Goal: Find specific page/section: Find specific page/section

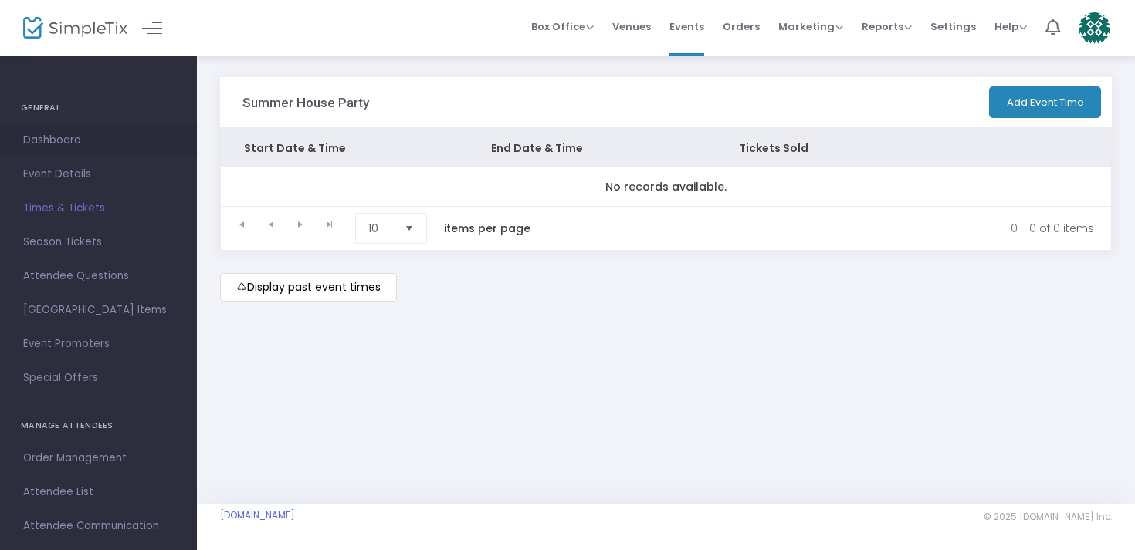
click at [48, 141] on span "Dashboard" at bounding box center [98, 140] width 151 height 20
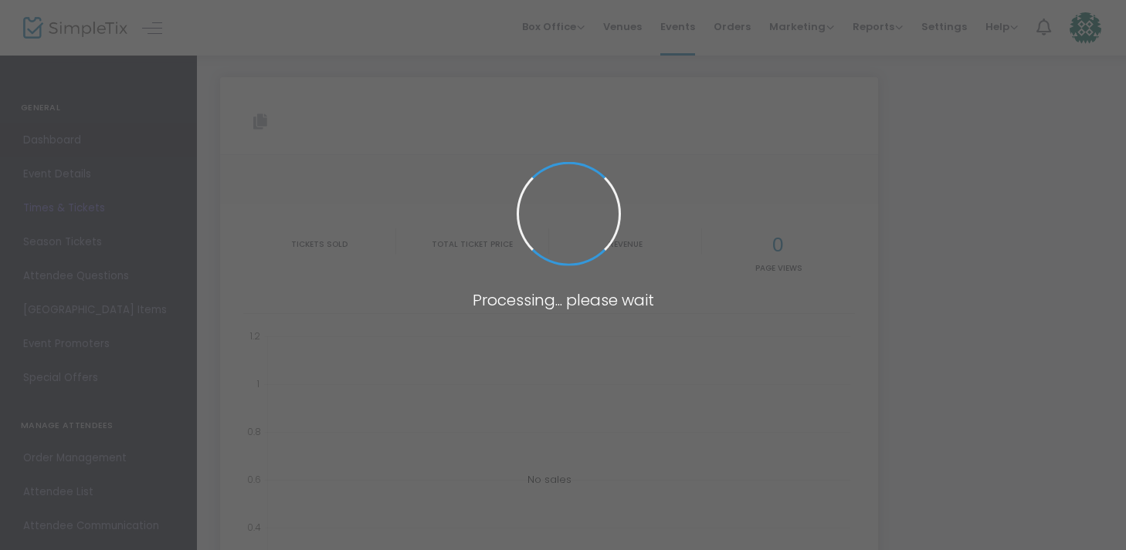
type input "[URL][DOMAIN_NAME]"
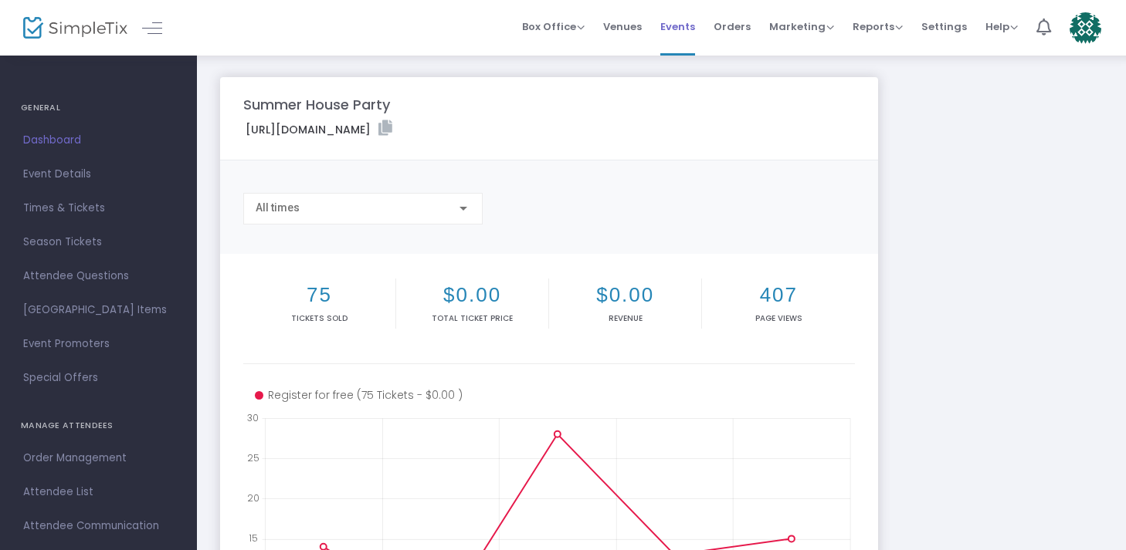
click at [684, 28] on span "Events" at bounding box center [677, 26] width 35 height 39
